Goal: Information Seeking & Learning: Check status

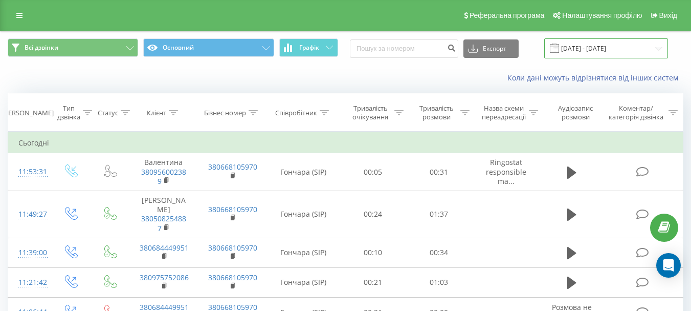
click at [584, 46] on input "21.08.2025 - 21.08.2025" at bounding box center [606, 48] width 124 height 20
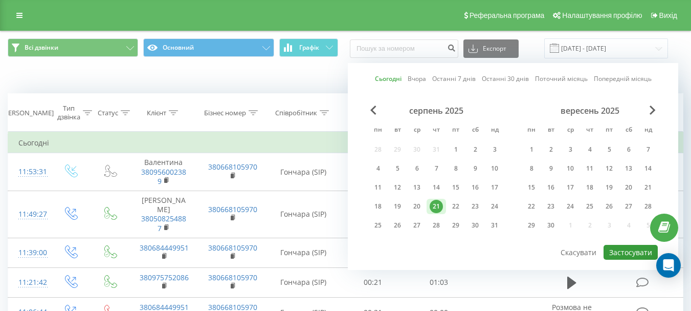
click at [634, 248] on button "Застосувати" at bounding box center [631, 252] width 54 height 15
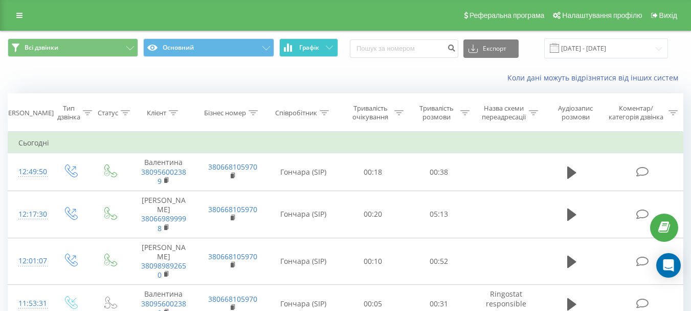
click at [319, 48] on span "Графік" at bounding box center [309, 47] width 20 height 7
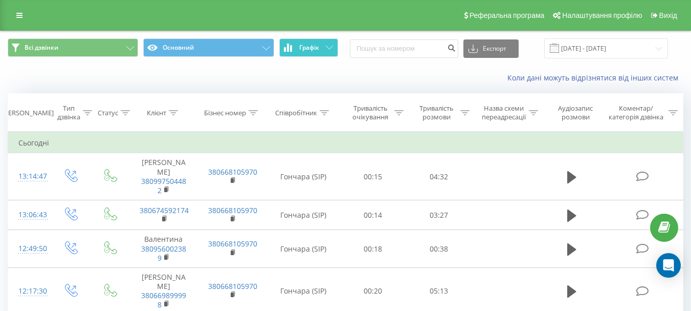
click at [298, 43] on button "Графік" at bounding box center [308, 47] width 59 height 18
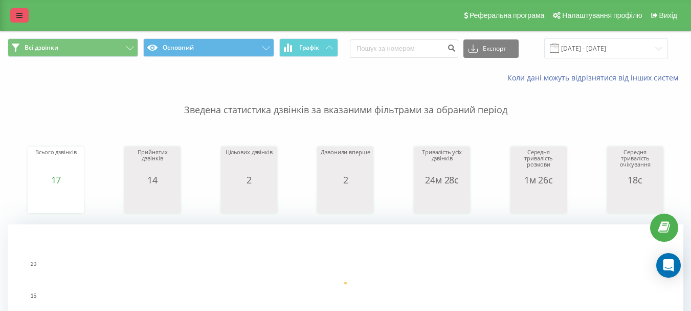
click at [14, 12] on link at bounding box center [19, 15] width 18 height 14
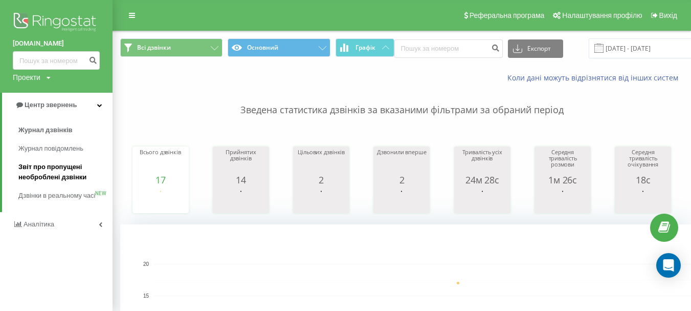
click at [63, 170] on span "Звіт про пропущені необроблені дзвінки" at bounding box center [62, 172] width 89 height 20
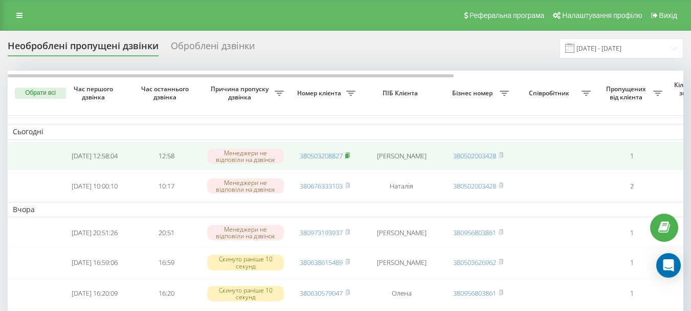
click at [348, 154] on rect at bounding box center [346, 155] width 3 height 5
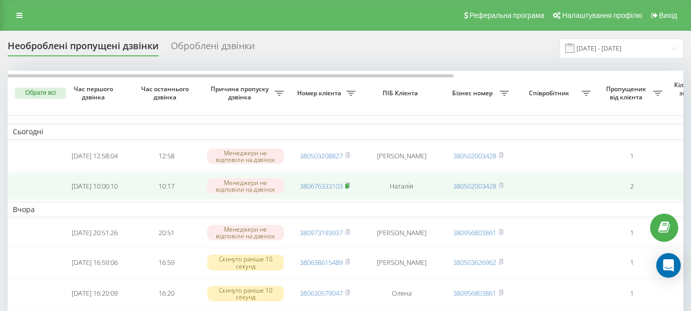
click at [348, 188] on rect at bounding box center [346, 186] width 3 height 5
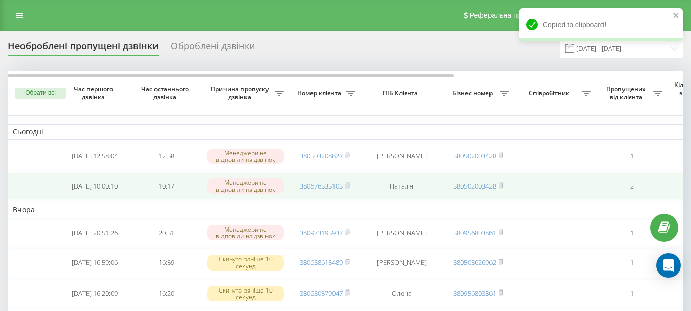
click at [505, 186] on td "380502003428" at bounding box center [478, 185] width 72 height 27
click at [503, 188] on icon at bounding box center [501, 185] width 5 height 6
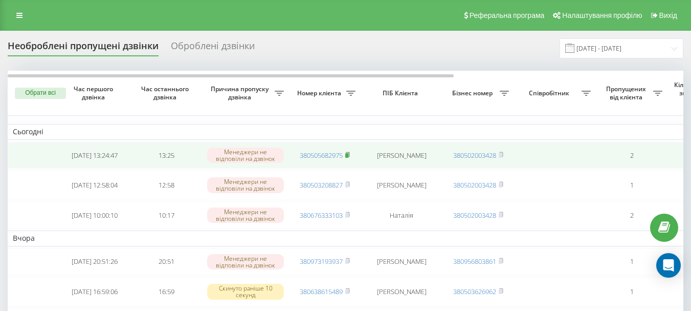
click at [348, 156] on rect at bounding box center [346, 155] width 3 height 5
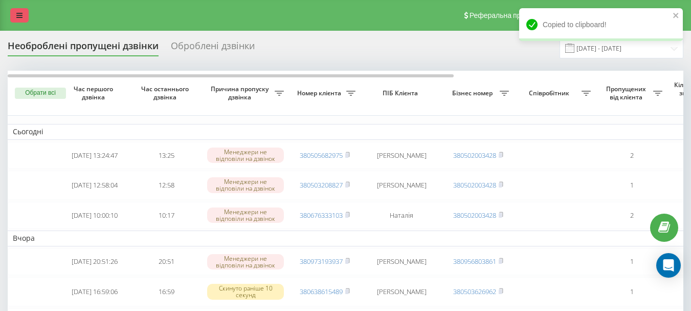
click at [20, 15] on icon at bounding box center [19, 15] width 6 height 7
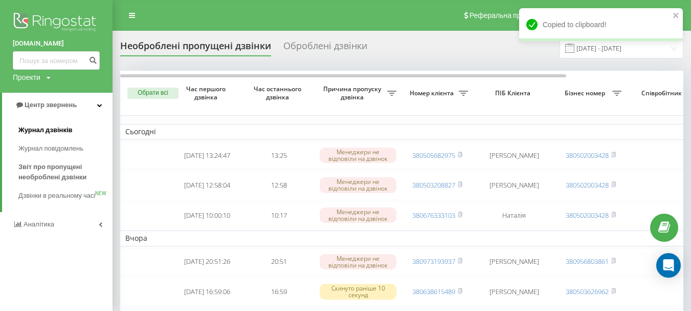
click at [51, 130] on span "Журнал дзвінків" at bounding box center [45, 130] width 54 height 10
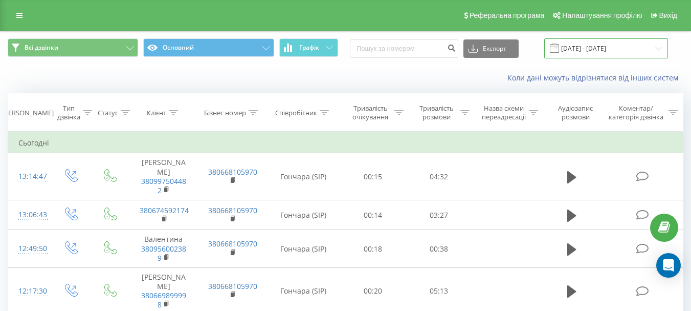
click at [609, 48] on input "[DATE] - [DATE]" at bounding box center [606, 48] width 124 height 20
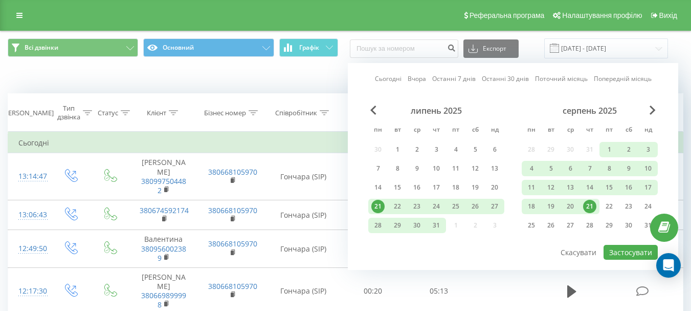
click at [592, 205] on div "21" at bounding box center [589, 205] width 13 height 13
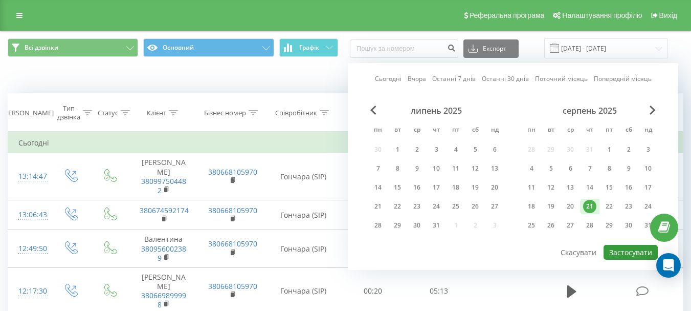
click at [632, 254] on button "Застосувати" at bounding box center [631, 252] width 54 height 15
type input "[DATE] - [DATE]"
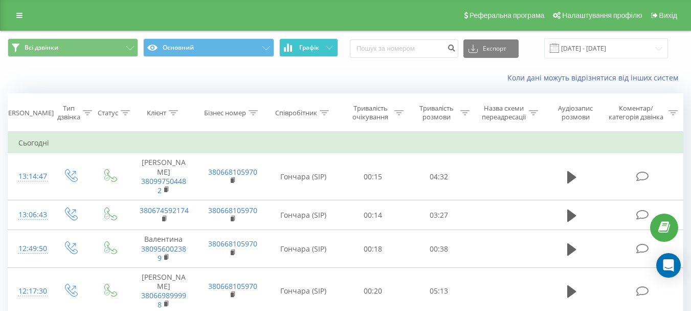
click at [319, 45] on span "Графік" at bounding box center [309, 47] width 20 height 7
